Goal: Task Accomplishment & Management: Use online tool/utility

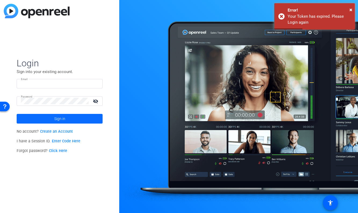
type input "jonathan_d_Williams@newyorklife.com"
click at [67, 118] on span at bounding box center [60, 118] width 86 height 13
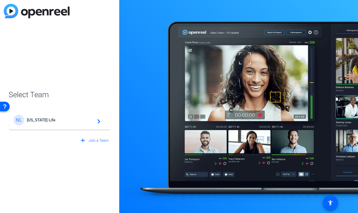
click at [99, 120] on mat-icon "navigate_next" at bounding box center [97, 120] width 6 height 6
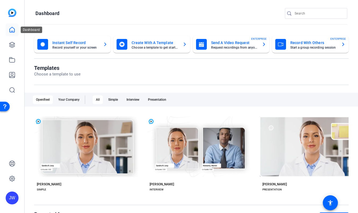
click at [12, 30] on icon at bounding box center [12, 30] width 6 height 6
click at [9, 47] on icon at bounding box center [12, 45] width 6 height 6
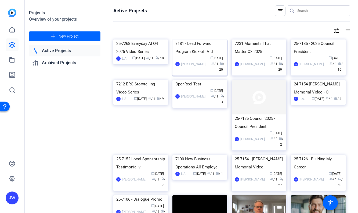
click at [210, 56] on div "7181 - Lead Forward Program Kick-off Vid" at bounding box center [199, 47] width 49 height 16
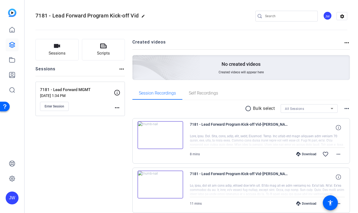
click at [178, 133] on img at bounding box center [161, 135] width 46 height 28
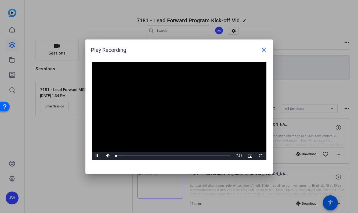
click at [176, 108] on video "Video Player" at bounding box center [179, 111] width 175 height 98
click at [95, 156] on span "Video Player" at bounding box center [97, 156] width 11 height 0
click at [157, 155] on div "2:46" at bounding box center [157, 155] width 0 height 1
click at [263, 50] on mat-icon "close" at bounding box center [264, 50] width 6 height 6
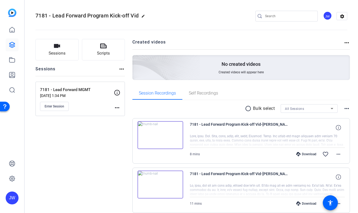
click at [339, 128] on icon at bounding box center [338, 127] width 5 height 5
click at [339, 128] on mat-icon "close" at bounding box center [338, 127] width 6 height 7
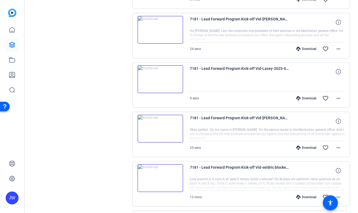
scroll to position [252, 0]
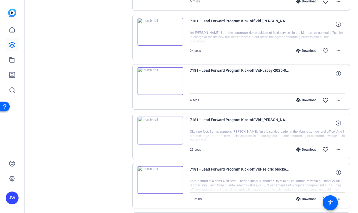
click at [161, 79] on img at bounding box center [161, 81] width 46 height 28
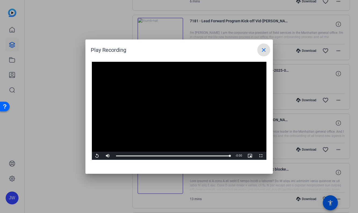
click at [265, 50] on mat-icon "close" at bounding box center [264, 50] width 6 height 6
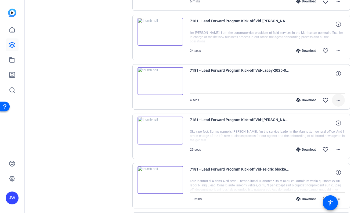
click at [338, 100] on mat-icon "more_horiz" at bounding box center [338, 100] width 6 height 6
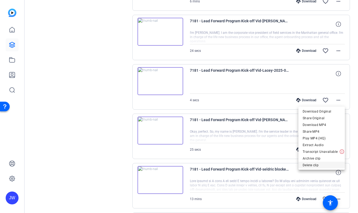
click at [319, 164] on span "Delete clip" at bounding box center [322, 165] width 38 height 6
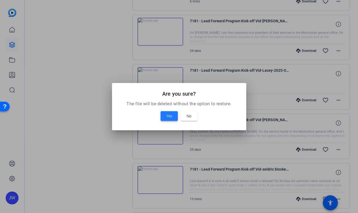
click at [172, 117] on span at bounding box center [169, 116] width 17 height 13
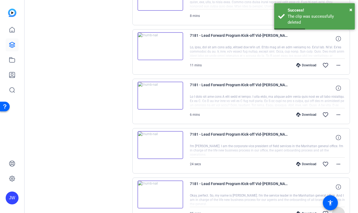
scroll to position [143, 0]
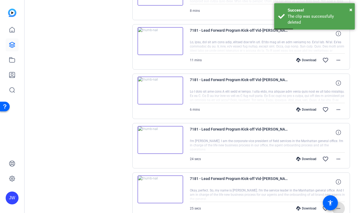
click at [158, 143] on img at bounding box center [161, 140] width 46 height 28
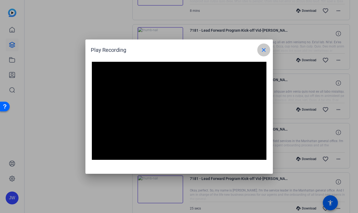
click at [264, 48] on mat-icon "close" at bounding box center [264, 50] width 6 height 6
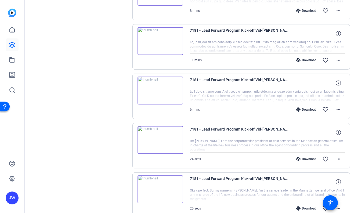
click at [96, 109] on div "Sessions Scripts Sessions more_horiz 7181 - Lead Forward MGMT Sep 16, 2025 @ 1:…" at bounding box center [79, 169] width 89 height 547
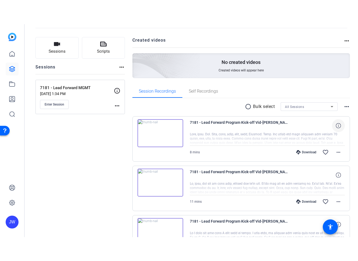
scroll to position [0, 0]
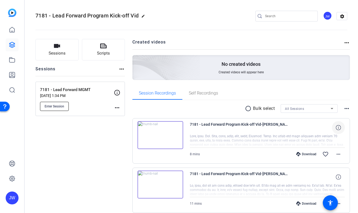
click at [50, 104] on span "Enter Session" at bounding box center [55, 106] width 20 height 4
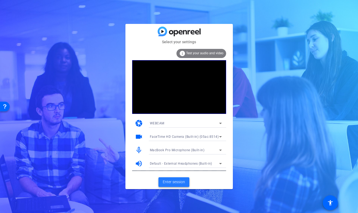
click at [178, 182] on span "Enter session" at bounding box center [174, 182] width 22 height 6
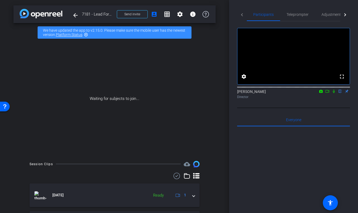
click at [86, 35] on mat-icon "highlight_off" at bounding box center [86, 34] width 4 height 4
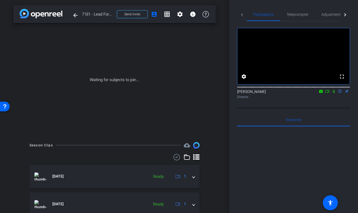
click at [340, 93] on mat-icon "flip" at bounding box center [340, 91] width 6 height 5
click at [322, 93] on icon at bounding box center [320, 91] width 3 height 3
click at [322, 99] on div at bounding box center [179, 106] width 358 height 213
click at [327, 93] on icon at bounding box center [327, 91] width 4 height 4
click at [334, 93] on icon at bounding box center [333, 91] width 3 height 3
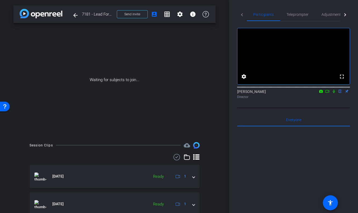
click at [322, 93] on icon at bounding box center [320, 91] width 3 height 3
click at [339, 107] on div at bounding box center [179, 106] width 358 height 213
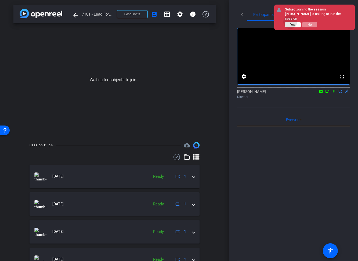
click at [290, 22] on button "Yes" at bounding box center [293, 24] width 16 height 5
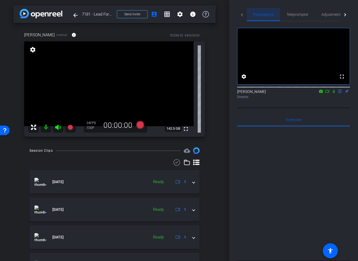
click at [277, 13] on div "Participants" at bounding box center [263, 14] width 33 height 13
click at [323, 17] on span "Adjustments" at bounding box center [331, 14] width 21 height 13
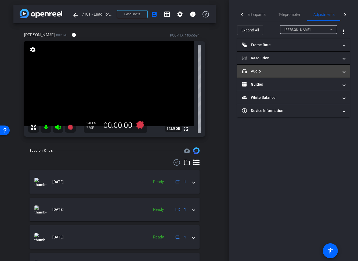
click at [292, 73] on mat-panel-title "headphone icon Audio" at bounding box center [290, 71] width 97 height 6
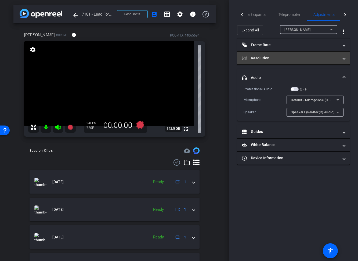
click at [274, 59] on mat-panel-title "Resolution" at bounding box center [290, 58] width 97 height 6
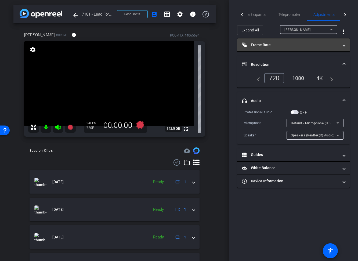
click at [281, 47] on mat-panel-title "Frame Rate Frame Rate" at bounding box center [290, 45] width 97 height 6
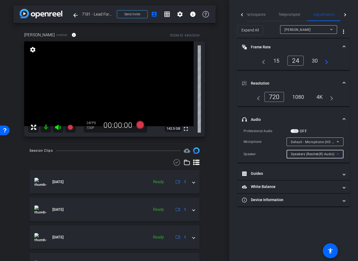
click at [337, 154] on icon at bounding box center [338, 154] width 6 height 6
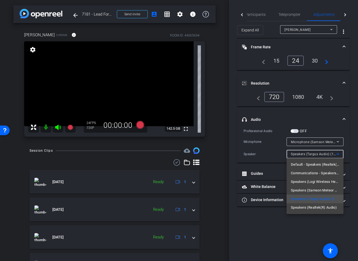
click at [234, 147] on div at bounding box center [179, 130] width 358 height 261
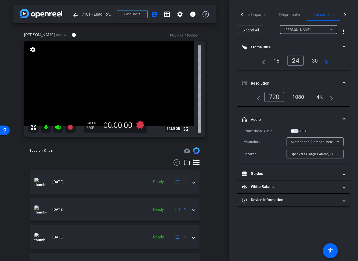
click at [333, 156] on span "Speakers (Targus Audio) (17e9:6008)" at bounding box center [320, 154] width 59 height 4
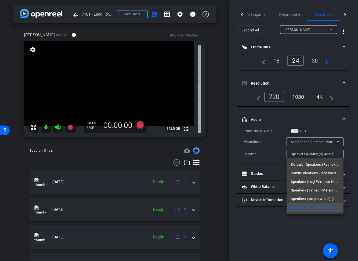
click at [222, 159] on div at bounding box center [179, 130] width 358 height 261
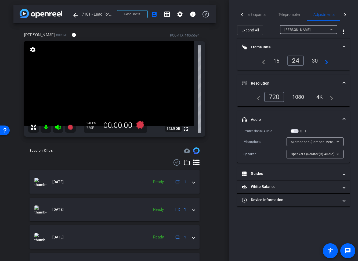
click at [335, 153] on icon at bounding box center [338, 154] width 6 height 6
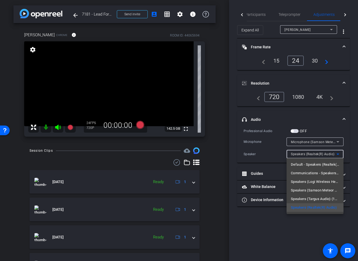
click at [227, 133] on div at bounding box center [179, 130] width 358 height 261
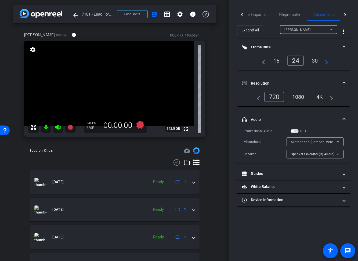
click at [328, 65] on div "navigate_before 15 24 30 navigate_next" at bounding box center [294, 61] width 70 height 10
click at [327, 63] on mat-icon "navigate_next" at bounding box center [325, 60] width 6 height 6
click at [223, 140] on div "arrow_back 7181 - Lead Forward MGMT Back to project Send invite account_box gri…" at bounding box center [114, 130] width 229 height 261
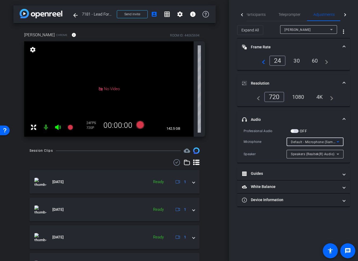
click at [339, 142] on icon at bounding box center [338, 142] width 6 height 6
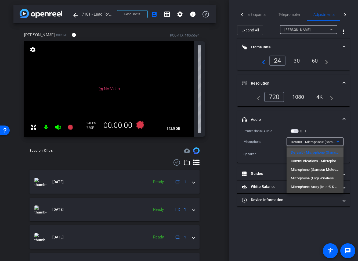
click at [339, 142] on div at bounding box center [179, 130] width 358 height 261
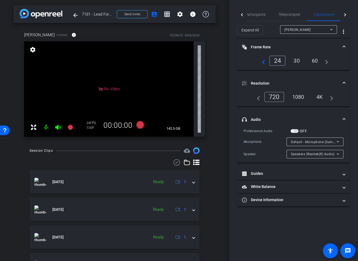
click at [339, 142] on icon at bounding box center [338, 142] width 6 height 6
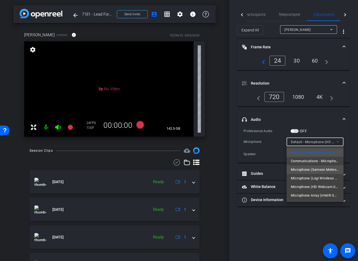
click at [323, 167] on span "Microphone (Samson Meteor Mic) (17a0:0310)" at bounding box center [315, 170] width 48 height 6
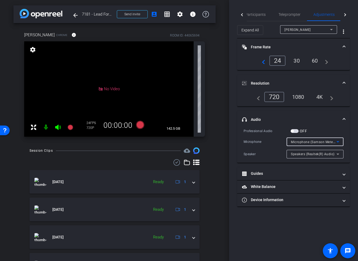
click at [338, 154] on icon at bounding box center [338, 154] width 3 height 1
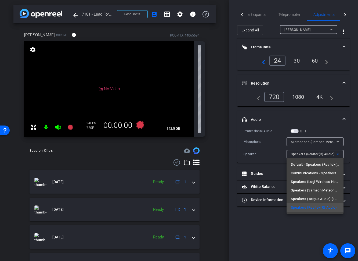
click at [227, 155] on div at bounding box center [179, 130] width 358 height 261
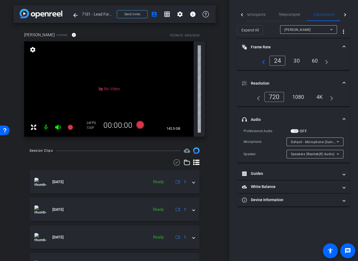
click at [217, 106] on div "arrow_back 7181 - Lead Forward MGMT Back to project Send invite account_box gri…" at bounding box center [114, 130] width 229 height 261
click at [339, 140] on icon at bounding box center [338, 142] width 6 height 6
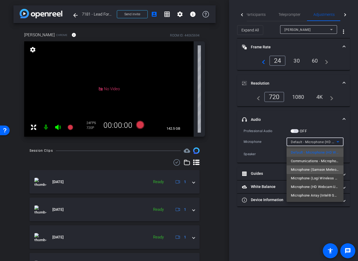
click at [331, 168] on span "Microphone (Samson Meteor Mic) (17a0:0310)" at bounding box center [315, 170] width 48 height 6
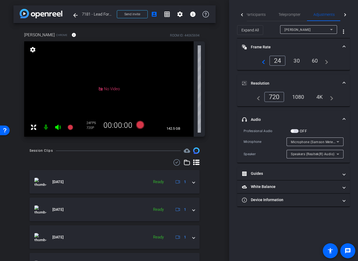
click at [220, 159] on div "arrow_back 7181 - Lead Forward MGMT Back to project Send invite account_box gri…" at bounding box center [114, 130] width 229 height 261
click at [330, 29] on icon at bounding box center [331, 29] width 6 height 6
click at [330, 29] on div at bounding box center [179, 130] width 358 height 261
click at [301, 97] on div "1080" at bounding box center [298, 96] width 20 height 9
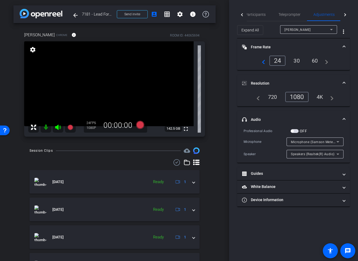
click at [298, 61] on div "30" at bounding box center [297, 60] width 14 height 9
click at [222, 77] on div "arrow_back 7181 - Lead Forward MGMT Back to project Send invite account_box gri…" at bounding box center [114, 130] width 229 height 261
click at [322, 97] on div "4K" at bounding box center [320, 96] width 15 height 9
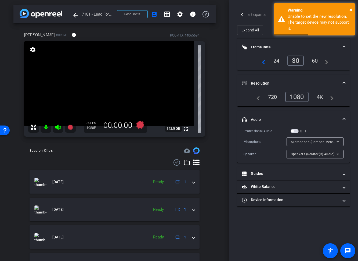
click at [223, 93] on div "arrow_back 7181 - Lead Forward MGMT Back to project Send invite account_box gri…" at bounding box center [114, 130] width 229 height 261
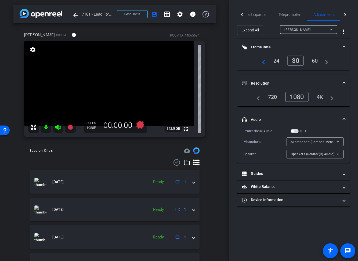
click at [216, 132] on div "arrow_back 7181 - Lead Forward MGMT Back to project Send invite account_box gri…" at bounding box center [114, 130] width 229 height 261
click at [142, 125] on icon at bounding box center [140, 125] width 8 height 8
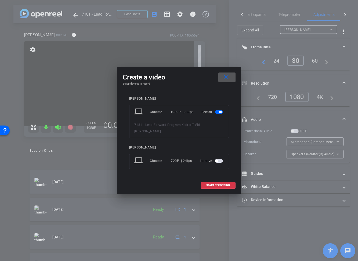
click at [244, 166] on div at bounding box center [179, 130] width 358 height 261
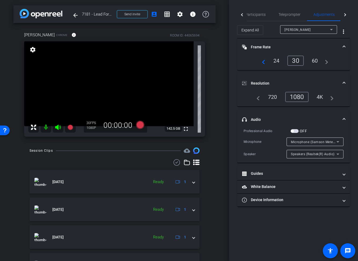
click at [225, 165] on div "arrow_back 7181 - Lead Forward MGMT Back to project Send invite account_box gri…" at bounding box center [114, 130] width 229 height 261
click at [345, 118] on mat-expansion-panel-header "headphone icon Audio" at bounding box center [293, 119] width 113 height 17
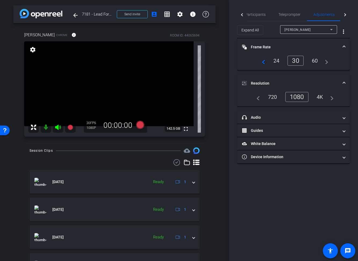
click at [345, 83] on mat-expansion-panel-header "Resolution" at bounding box center [293, 83] width 113 height 17
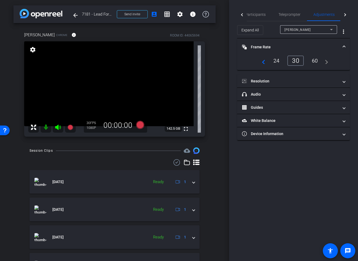
click at [346, 45] on mat-expansion-panel-header "Frame Rate Frame Rate" at bounding box center [293, 46] width 113 height 17
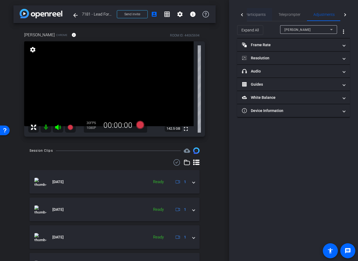
click at [256, 15] on span "Participants" at bounding box center [255, 15] width 20 height 4
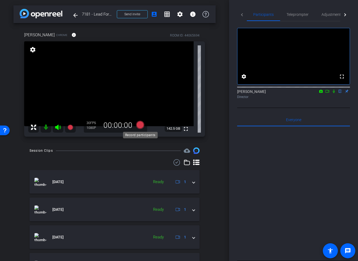
click at [139, 126] on icon at bounding box center [140, 125] width 8 height 8
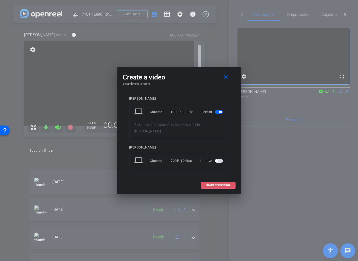
click at [219, 184] on span at bounding box center [218, 185] width 34 height 13
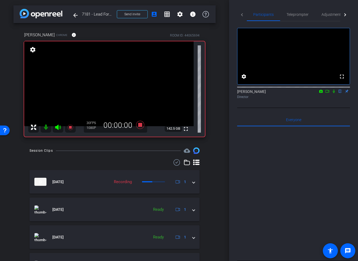
click at [225, 172] on div "arrow_back 7181 - Lead Forward MGMT Back to project Send invite account_box gri…" at bounding box center [114, 130] width 229 height 261
click at [140, 124] on icon at bounding box center [140, 125] width 8 height 8
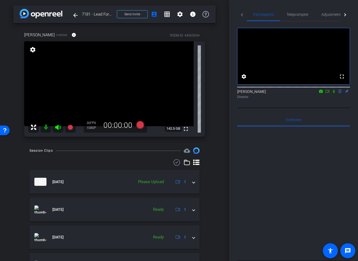
click at [213, 122] on div "Eric Halpern Chrome info ROOM ID: 44065694 fullscreen settings 142.5 GB 30 FPS …" at bounding box center [114, 82] width 202 height 119
click at [216, 112] on div "arrow_back 7181 - Lead Forward MGMT Back to project Send invite account_box gri…" at bounding box center [114, 130] width 229 height 261
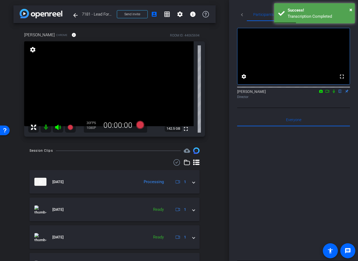
scroll to position [1, 0]
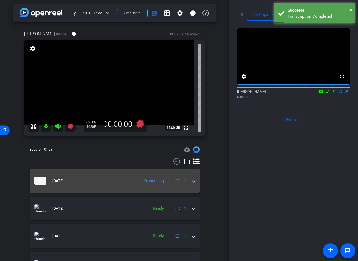
click at [196, 180] on mat-expansion-panel-header "Sep 26, 2025 Processing 1" at bounding box center [115, 181] width 170 height 24
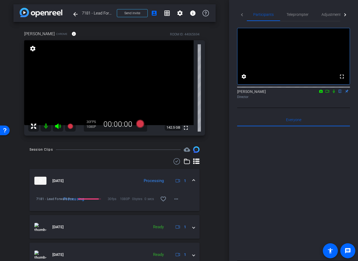
click at [219, 124] on div "arrow_back 7181 - Lead Forward MGMT Back to project Send invite account_box gri…" at bounding box center [114, 129] width 229 height 261
click at [211, 99] on div "Eric Halpern Chrome info ROOM ID: 44065694 fullscreen settings 142.5 GB 30 FPS …" at bounding box center [114, 81] width 202 height 119
click at [220, 118] on div "arrow_back 7181 - Lead Forward MGMT Back to project Send invite account_box gri…" at bounding box center [114, 129] width 229 height 261
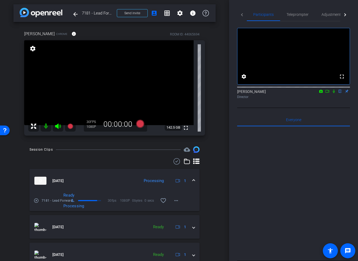
click at [215, 129] on div "Eric Halpern Chrome info ROOM ID: 44065694 fullscreen settings 142.5 GB 30 FPS …" at bounding box center [114, 81] width 202 height 119
click at [212, 126] on div "Eric Halpern Chrome info ROOM ID: 44065694 fullscreen settings 142.5 GB 30 FPS …" at bounding box center [114, 81] width 202 height 119
click at [141, 124] on icon at bounding box center [140, 124] width 8 height 8
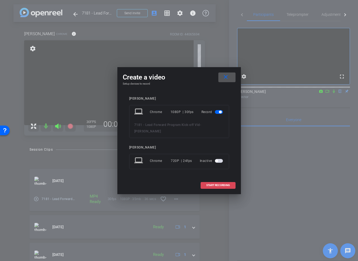
click at [210, 184] on span "START RECORDING" at bounding box center [218, 185] width 24 height 3
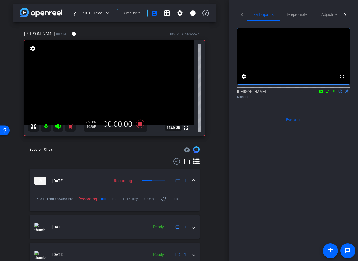
click at [225, 177] on div "arrow_back 7181 - Lead Forward MGMT Back to project Send invite account_box gri…" at bounding box center [114, 129] width 229 height 261
click at [334, 93] on icon at bounding box center [334, 91] width 4 height 4
click at [333, 93] on icon at bounding box center [334, 91] width 4 height 4
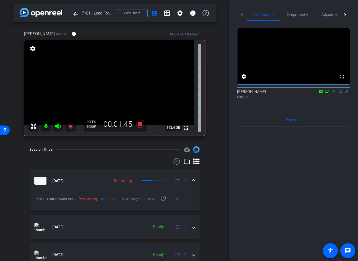
click at [333, 93] on icon at bounding box center [334, 91] width 4 height 4
click at [334, 93] on icon at bounding box center [333, 91] width 3 height 3
click at [334, 93] on icon at bounding box center [334, 91] width 2 height 3
click at [334, 99] on div "Jon Williams flip Director" at bounding box center [293, 94] width 113 height 10
drag, startPoint x: 334, startPoint y: 101, endPoint x: 334, endPoint y: 95, distance: 5.6
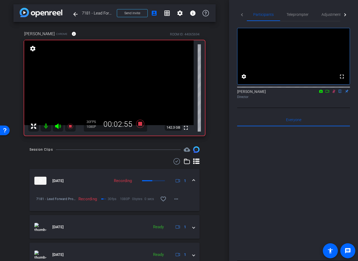
click at [334, 99] on div "Jon Williams flip Director" at bounding box center [293, 94] width 113 height 10
click at [334, 89] on div at bounding box center [293, 87] width 113 height 4
click at [334, 93] on icon at bounding box center [333, 91] width 3 height 3
click at [334, 93] on icon at bounding box center [334, 91] width 2 height 3
click at [334, 93] on icon at bounding box center [333, 91] width 3 height 3
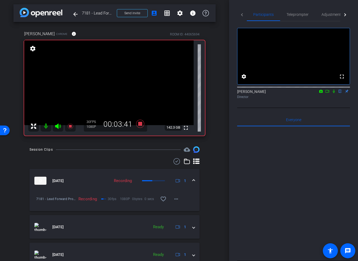
click at [334, 93] on icon at bounding box center [334, 91] width 2 height 3
click at [334, 93] on icon at bounding box center [333, 91] width 3 height 3
click at [334, 93] on icon at bounding box center [334, 91] width 2 height 3
click at [334, 93] on icon at bounding box center [333, 91] width 3 height 3
click at [334, 93] on icon at bounding box center [334, 91] width 2 height 3
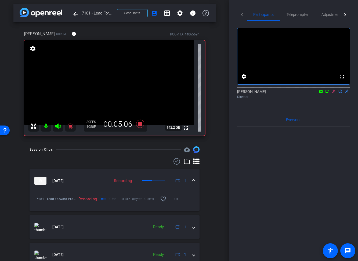
click at [334, 93] on icon at bounding box center [333, 91] width 3 height 3
click at [334, 93] on icon at bounding box center [334, 91] width 2 height 3
click at [334, 93] on icon at bounding box center [333, 91] width 3 height 3
click at [142, 124] on icon at bounding box center [140, 124] width 13 height 10
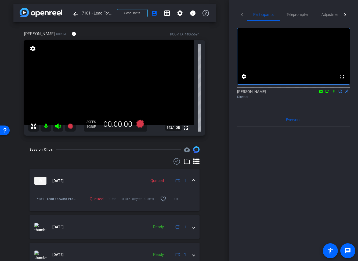
click at [220, 147] on div "arrow_back 7181 - Lead Forward MGMT Back to project Send invite account_box gri…" at bounding box center [114, 129] width 229 height 261
click at [218, 75] on div "arrow_back 7181 - Lead Forward MGMT Back to project Send invite account_box gri…" at bounding box center [114, 129] width 229 height 261
click at [140, 124] on icon at bounding box center [140, 124] width 8 height 8
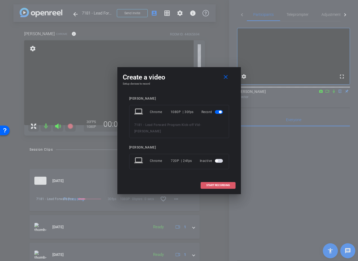
click at [216, 184] on span "START RECORDING" at bounding box center [218, 185] width 24 height 3
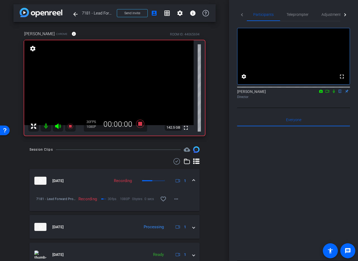
click at [220, 142] on div "arrow_back 7181 - Lead Forward MGMT Back to project Send invite account_box gri…" at bounding box center [114, 129] width 229 height 261
click at [335, 93] on icon at bounding box center [334, 91] width 4 height 4
click at [334, 93] on icon at bounding box center [333, 91] width 3 height 3
click at [334, 93] on icon at bounding box center [334, 91] width 2 height 3
click at [334, 93] on icon at bounding box center [333, 91] width 3 height 3
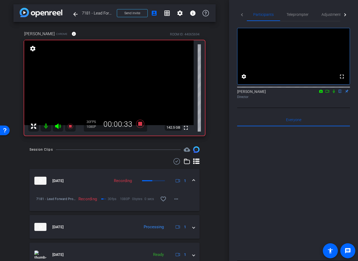
click at [334, 93] on icon at bounding box center [334, 91] width 2 height 3
click at [334, 93] on icon at bounding box center [333, 91] width 3 height 3
click at [329, 101] on div "Jon Williams flip Director" at bounding box center [293, 93] width 113 height 16
click at [334, 93] on icon at bounding box center [334, 91] width 4 height 4
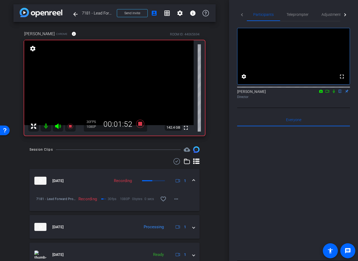
click at [333, 93] on icon at bounding box center [334, 91] width 4 height 4
click at [333, 99] on div "Director" at bounding box center [293, 97] width 113 height 5
click at [334, 93] on icon at bounding box center [333, 91] width 3 height 3
click at [334, 93] on icon at bounding box center [334, 91] width 2 height 3
click at [334, 93] on icon at bounding box center [333, 91] width 3 height 3
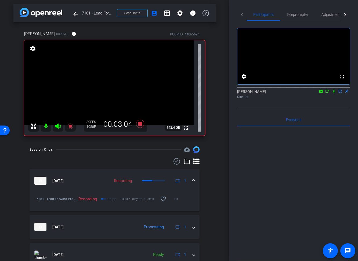
click at [333, 93] on icon at bounding box center [334, 91] width 2 height 3
click at [334, 93] on icon at bounding box center [334, 91] width 4 height 4
click at [334, 93] on icon at bounding box center [333, 91] width 3 height 3
click at [220, 119] on div "arrow_back 7181 - Lead Forward MGMT Back to project Send invite account_box gri…" at bounding box center [114, 129] width 229 height 261
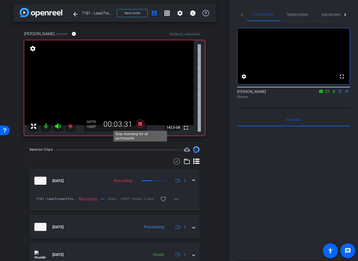
click at [141, 124] on icon at bounding box center [140, 124] width 8 height 8
click at [220, 128] on div "arrow_back 7181 - Lead Forward MGMT Back to project Send invite account_box gri…" at bounding box center [114, 129] width 229 height 261
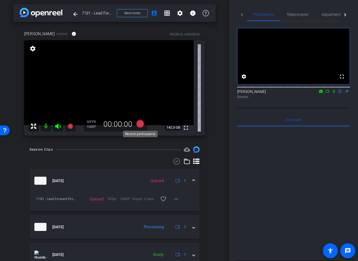
click at [141, 125] on icon at bounding box center [140, 124] width 8 height 8
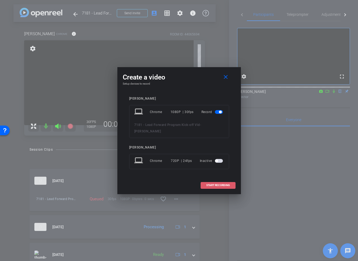
click at [214, 184] on span "START RECORDING" at bounding box center [218, 185] width 24 height 3
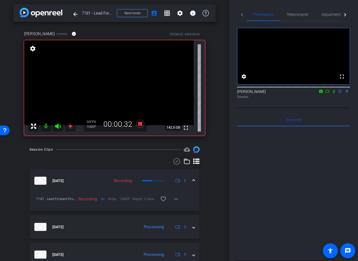
click at [334, 93] on icon at bounding box center [334, 91] width 4 height 4
click at [334, 93] on icon at bounding box center [333, 91] width 3 height 3
click at [334, 93] on icon at bounding box center [334, 91] width 4 height 4
click at [334, 93] on icon at bounding box center [334, 91] width 2 height 3
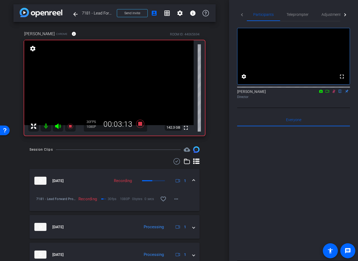
click at [334, 93] on icon at bounding box center [334, 91] width 4 height 4
click at [334, 93] on icon at bounding box center [334, 91] width 2 height 3
click at [334, 93] on icon at bounding box center [334, 91] width 4 height 4
click at [334, 93] on icon at bounding box center [334, 91] width 2 height 3
click at [334, 93] on icon at bounding box center [334, 91] width 4 height 4
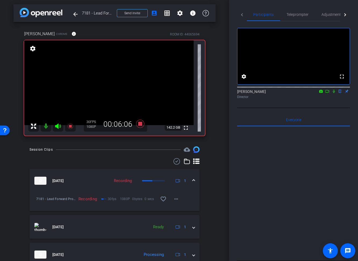
click at [334, 93] on icon at bounding box center [334, 91] width 2 height 3
click at [334, 93] on icon at bounding box center [334, 91] width 4 height 4
click at [334, 93] on icon at bounding box center [334, 91] width 2 height 3
click at [334, 93] on icon at bounding box center [334, 91] width 4 height 4
click at [334, 93] on icon at bounding box center [334, 91] width 2 height 3
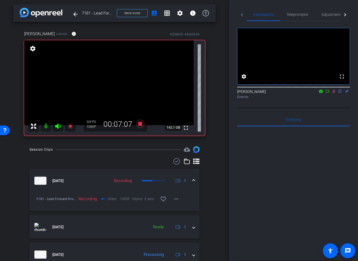
click at [334, 93] on icon at bounding box center [334, 91] width 4 height 4
click at [334, 93] on icon at bounding box center [334, 91] width 2 height 3
click at [334, 93] on icon at bounding box center [334, 91] width 4 height 4
click at [219, 148] on div "arrow_back 7181 - Lead Forward MGMT Back to project Send invite account_box gri…" at bounding box center [114, 129] width 229 height 261
click at [139, 126] on icon at bounding box center [140, 124] width 13 height 10
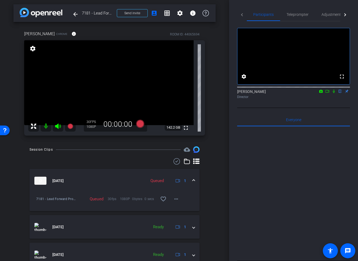
click at [211, 146] on div "arrow_back 7181 - Lead Forward MGMT Back to project Send invite account_box gri…" at bounding box center [114, 129] width 229 height 261
click at [216, 163] on div "arrow_back 7181 - Lead Forward MGMT Back to project Send invite account_box gri…" at bounding box center [114, 129] width 229 height 261
click at [142, 122] on icon at bounding box center [140, 124] width 8 height 8
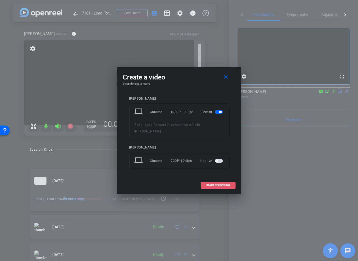
click at [213, 184] on span "START RECORDING" at bounding box center [218, 185] width 24 height 3
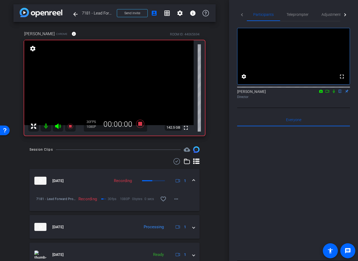
click at [219, 182] on div "arrow_back 7181 - Lead Forward MGMT Back to project Send invite account_box gri…" at bounding box center [114, 129] width 229 height 261
click at [333, 93] on icon at bounding box center [334, 91] width 4 height 4
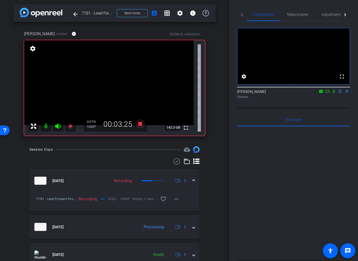
click at [214, 142] on div "arrow_back 7181 - Lead Forward MGMT Back to project Send invite account_box gri…" at bounding box center [114, 129] width 229 height 261
click at [334, 93] on icon at bounding box center [334, 91] width 2 height 3
click at [334, 93] on icon at bounding box center [333, 91] width 3 height 3
click at [334, 93] on icon at bounding box center [334, 91] width 2 height 3
click at [334, 93] on icon at bounding box center [334, 91] width 4 height 4
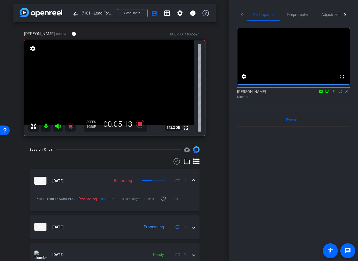
click at [216, 134] on div "arrow_back 7181 - Lead Forward MGMT Back to project Send invite account_box gri…" at bounding box center [114, 129] width 229 height 261
click at [212, 141] on div "arrow_back 7181 - Lead Forward MGMT Back to project Send invite account_box gri…" at bounding box center [114, 129] width 229 height 261
click at [137, 142] on div "arrow_back 7181 - Lead Forward MGMT Back to project Send invite account_box gri…" at bounding box center [114, 129] width 229 height 261
click at [140, 124] on icon at bounding box center [140, 124] width 8 height 8
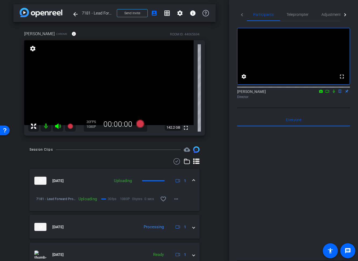
click at [215, 137] on div "Eric Halpern Chrome info ROOM ID: 44065694 fullscreen settings 142.2 GB 30 FPS …" at bounding box center [114, 81] width 202 height 119
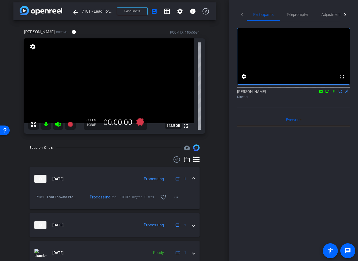
scroll to position [0, 0]
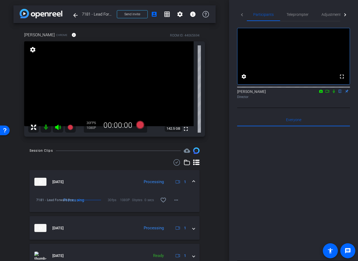
click at [223, 146] on div "arrow_back 7181 - Lead Forward MGMT Back to project Send invite account_box gri…" at bounding box center [114, 130] width 229 height 261
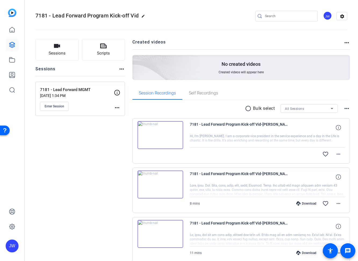
click at [171, 132] on img at bounding box center [161, 135] width 46 height 28
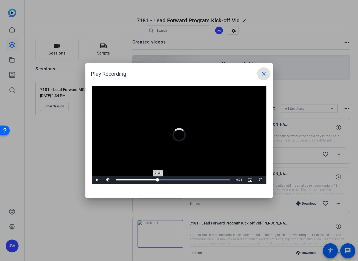
click at [158, 179] on div "Loaded : 100.00% 0:13 0:13" at bounding box center [173, 179] width 114 height 1
click at [169, 178] on div "Loaded : 100.00% 0:16 0:13" at bounding box center [173, 180] width 120 height 8
click at [267, 74] on span at bounding box center [263, 73] width 13 height 13
